Goal: Task Accomplishment & Management: Manage account settings

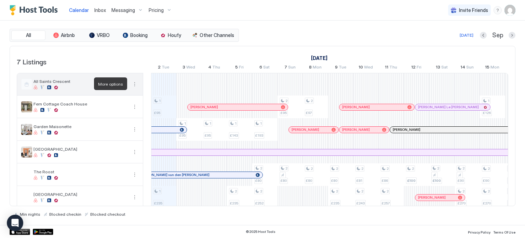
click at [134, 82] on button "More options" at bounding box center [135, 84] width 8 height 8
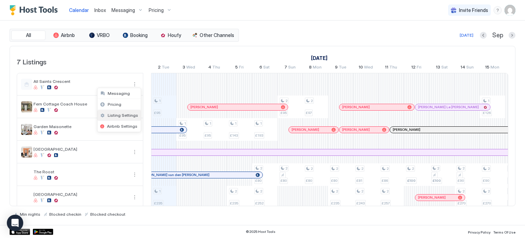
click at [130, 118] on div "Listing Settings" at bounding box center [118, 115] width 43 height 11
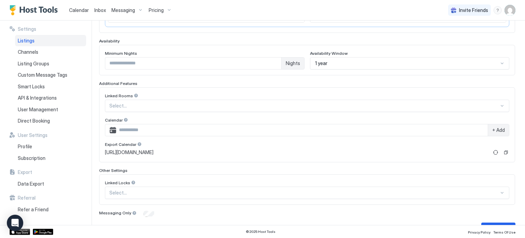
scroll to position [185, 0]
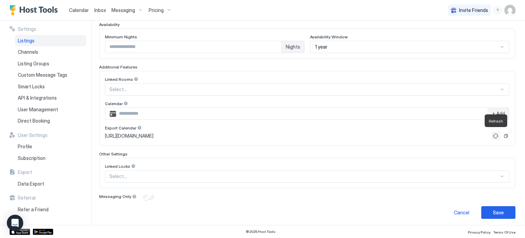
click at [495, 134] on button "Refresh" at bounding box center [496, 136] width 8 height 8
click at [508, 133] on button "Copy" at bounding box center [506, 135] width 7 height 7
click at [406, 133] on link "[URL][DOMAIN_NAME]" at bounding box center [297, 136] width 384 height 6
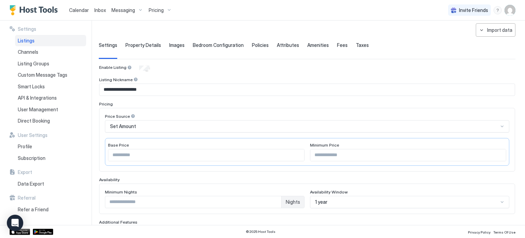
scroll to position [0, 0]
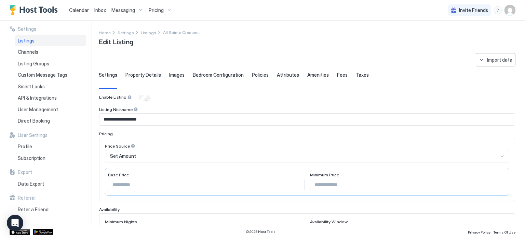
click at [63, 39] on div "Listings" at bounding box center [50, 41] width 71 height 12
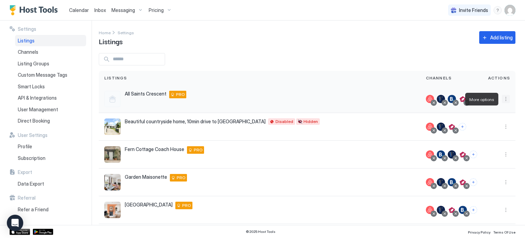
click at [507, 99] on button "More options" at bounding box center [506, 99] width 8 height 8
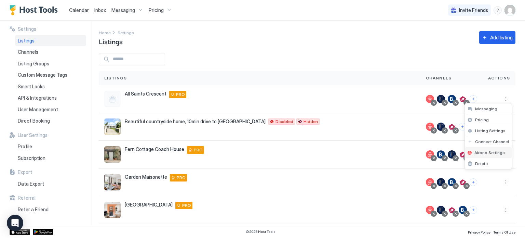
click at [497, 152] on span "Airbnb Settings" at bounding box center [490, 152] width 30 height 5
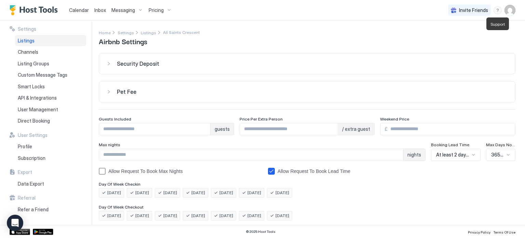
click at [499, 9] on div "menu" at bounding box center [498, 10] width 8 height 8
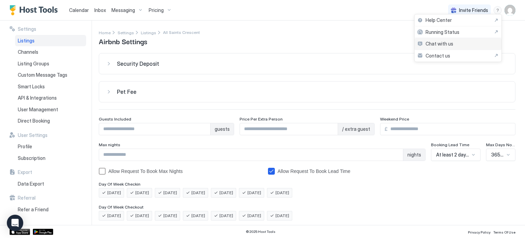
click at [478, 43] on div "Chat with us" at bounding box center [458, 44] width 87 height 12
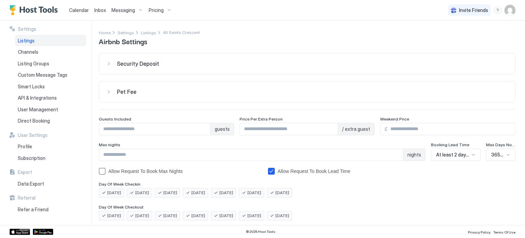
click at [499, 9] on div "menu" at bounding box center [498, 10] width 8 height 8
click at [470, 24] on div "Help Center" at bounding box center [458, 20] width 87 height 12
click at [48, 64] on span "Listing Groups" at bounding box center [33, 64] width 31 height 6
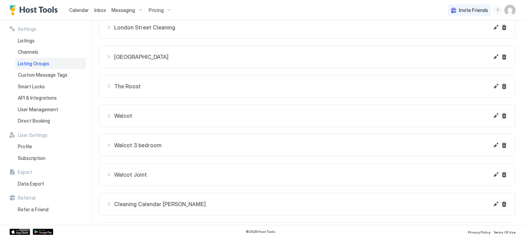
scroll to position [327, 0]
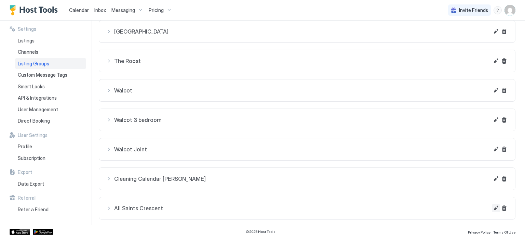
click at [496, 205] on button "Edit" at bounding box center [496, 208] width 8 height 8
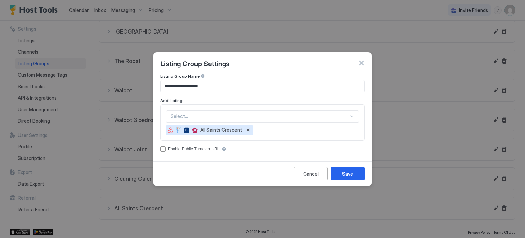
click at [164, 148] on div "accessCode" at bounding box center [162, 148] width 5 height 5
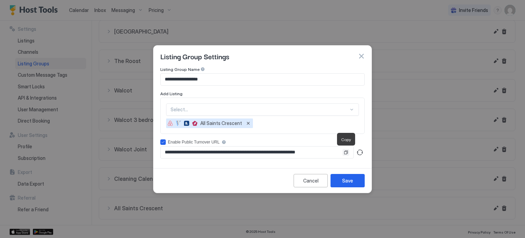
click at [347, 151] on button "Copy" at bounding box center [346, 152] width 7 height 7
click at [347, 180] on div "Save" at bounding box center [347, 180] width 11 height 7
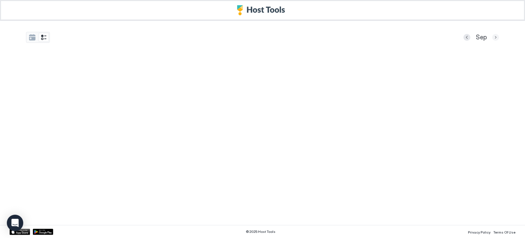
click at [497, 38] on button "Next month" at bounding box center [495, 37] width 7 height 7
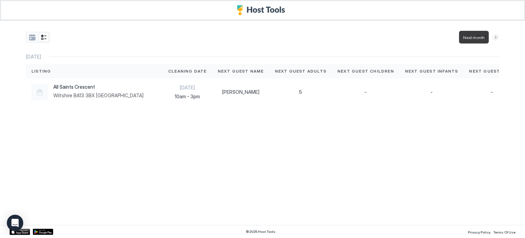
click at [497, 38] on button "Next month" at bounding box center [495, 37] width 7 height 7
